Goal: Task Accomplishment & Management: Manage account settings

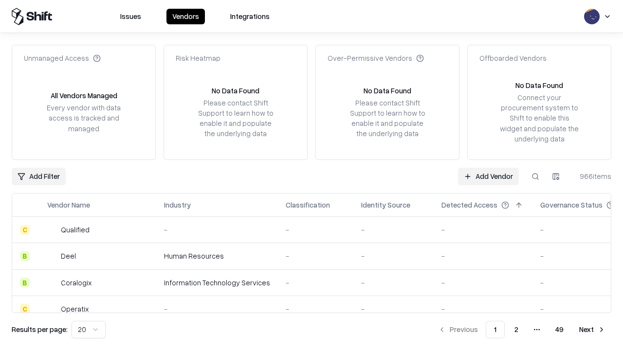
click at [488, 176] on link "Add Vendor" at bounding box center [488, 177] width 61 height 18
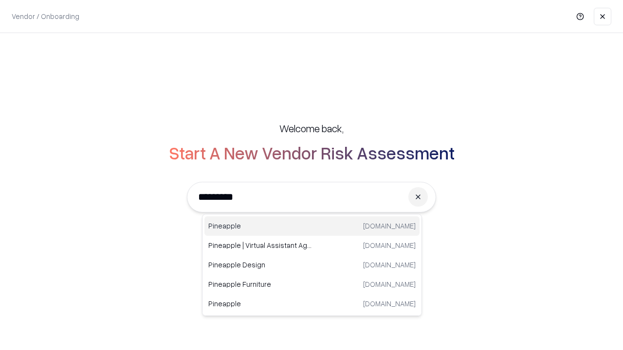
click at [312, 226] on div "Pineapple [DOMAIN_NAME]" at bounding box center [311, 226] width 215 height 19
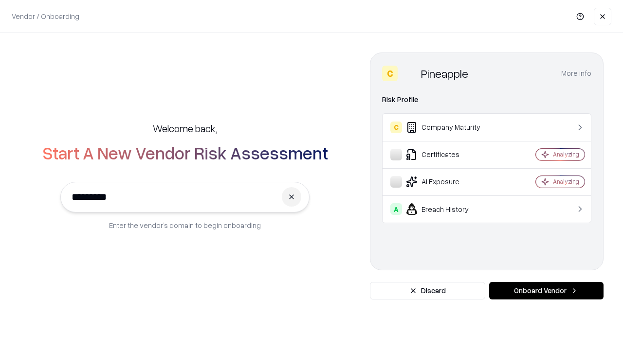
type input "*********"
click at [546, 291] on button "Onboard Vendor" at bounding box center [546, 291] width 114 height 18
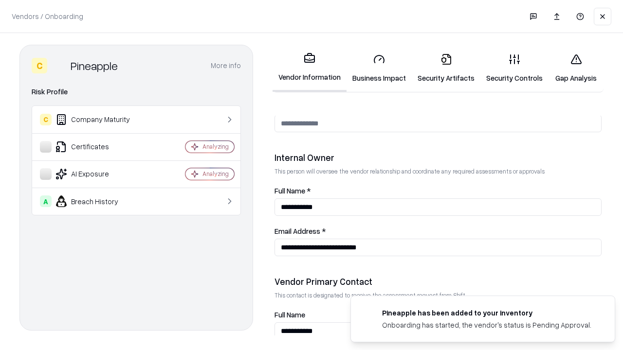
scroll to position [504, 0]
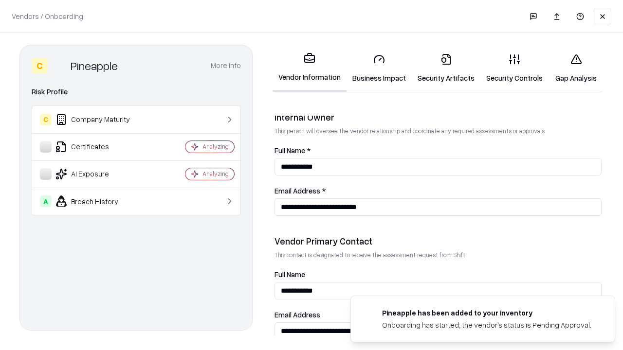
click at [446, 68] on link "Security Artifacts" at bounding box center [446, 68] width 69 height 45
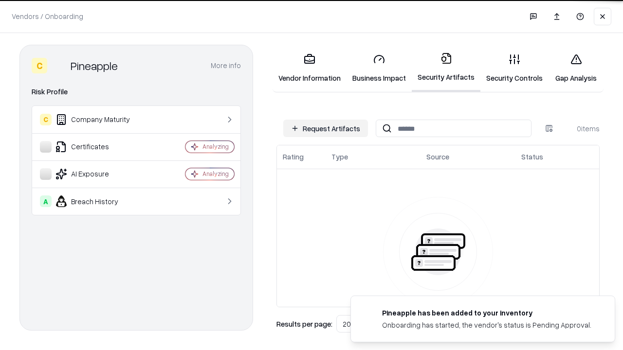
click at [326, 128] on button "Request Artifacts" at bounding box center [325, 129] width 85 height 18
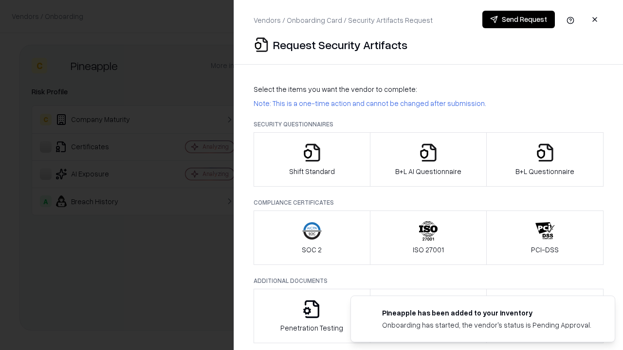
click at [545, 160] on icon "button" at bounding box center [544, 152] width 19 height 19
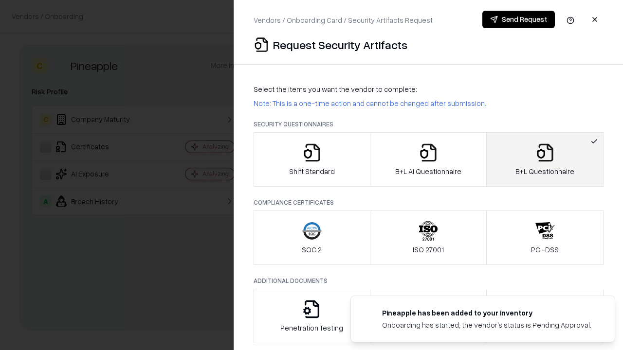
click at [428, 160] on icon "button" at bounding box center [427, 152] width 19 height 19
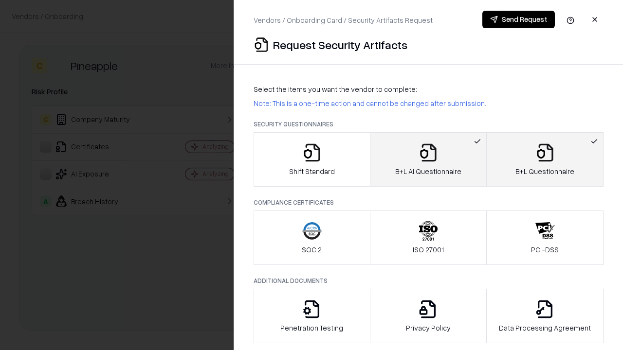
click at [518, 19] on button "Send Request" at bounding box center [518, 20] width 73 height 18
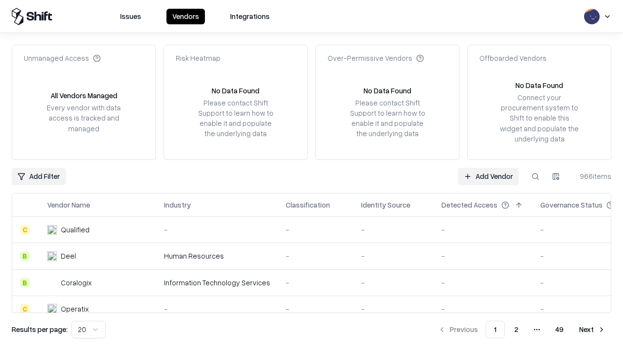
click at [535, 176] on button at bounding box center [535, 177] width 18 height 18
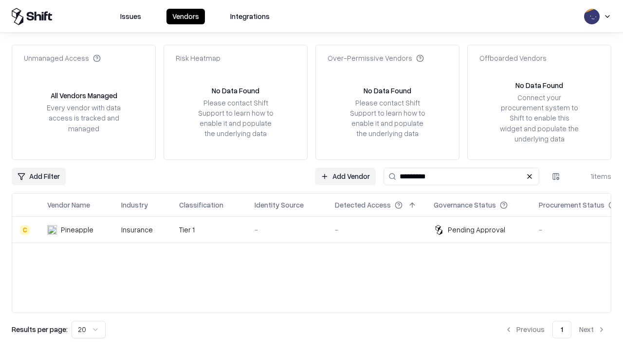
type input "*********"
click at [317, 230] on div "-" at bounding box center [286, 230] width 65 height 10
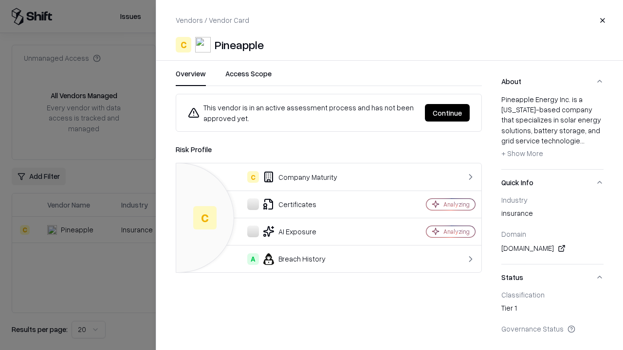
click at [447, 113] on button "Continue" at bounding box center [447, 113] width 45 height 18
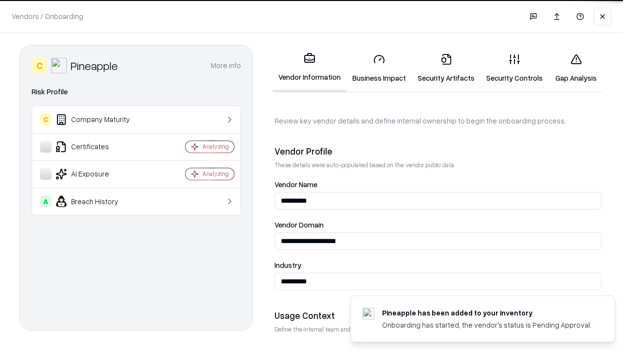
click at [446, 68] on link "Security Artifacts" at bounding box center [446, 68] width 69 height 45
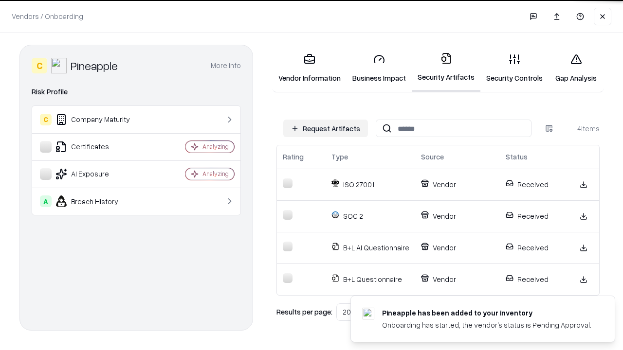
click at [576, 68] on link "Gap Analysis" at bounding box center [575, 68] width 55 height 45
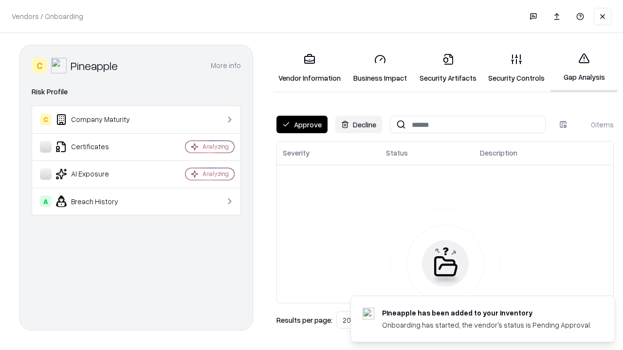
click at [302, 125] on button "Approve" at bounding box center [301, 125] width 51 height 18
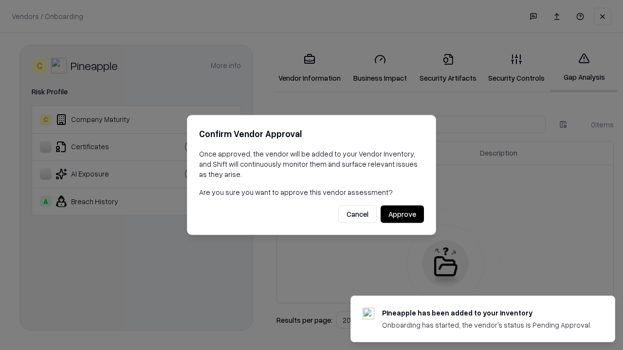
click at [402, 214] on button "Approve" at bounding box center [402, 215] width 43 height 18
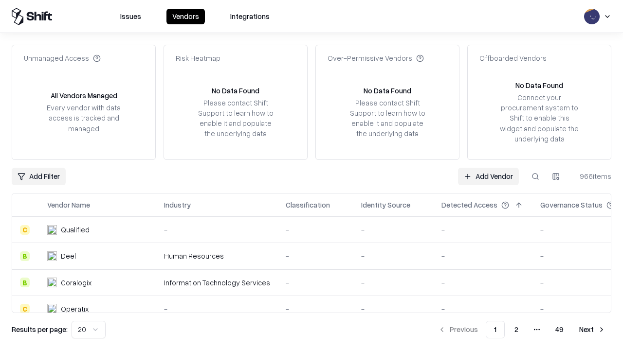
type input "*********"
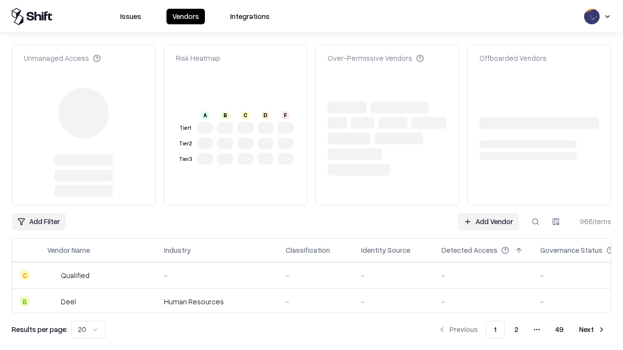
click at [488, 213] on link "Add Vendor" at bounding box center [488, 222] width 61 height 18
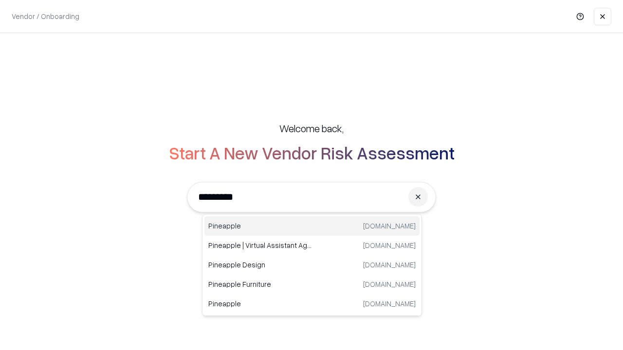
click at [312, 226] on div "Pineapple [DOMAIN_NAME]" at bounding box center [311, 226] width 215 height 19
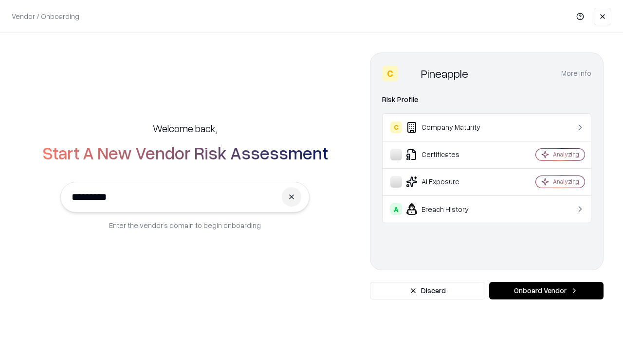
type input "*********"
click at [546, 291] on button "Onboard Vendor" at bounding box center [546, 291] width 114 height 18
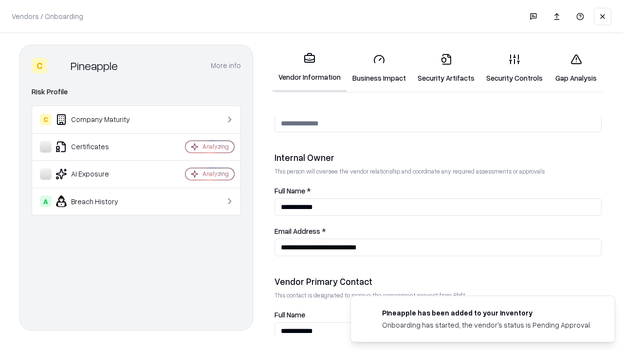
scroll to position [504, 0]
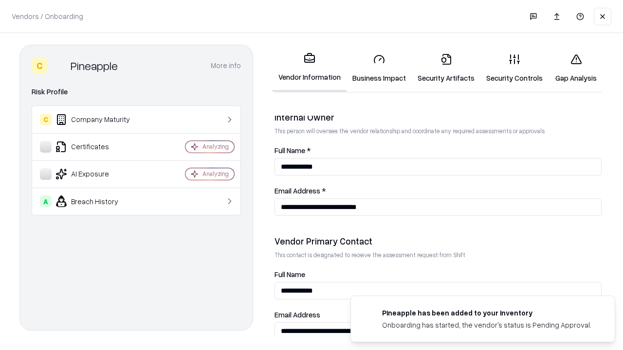
click at [576, 68] on link "Gap Analysis" at bounding box center [575, 68] width 55 height 45
